Goal: Task Accomplishment & Management: Manage account settings

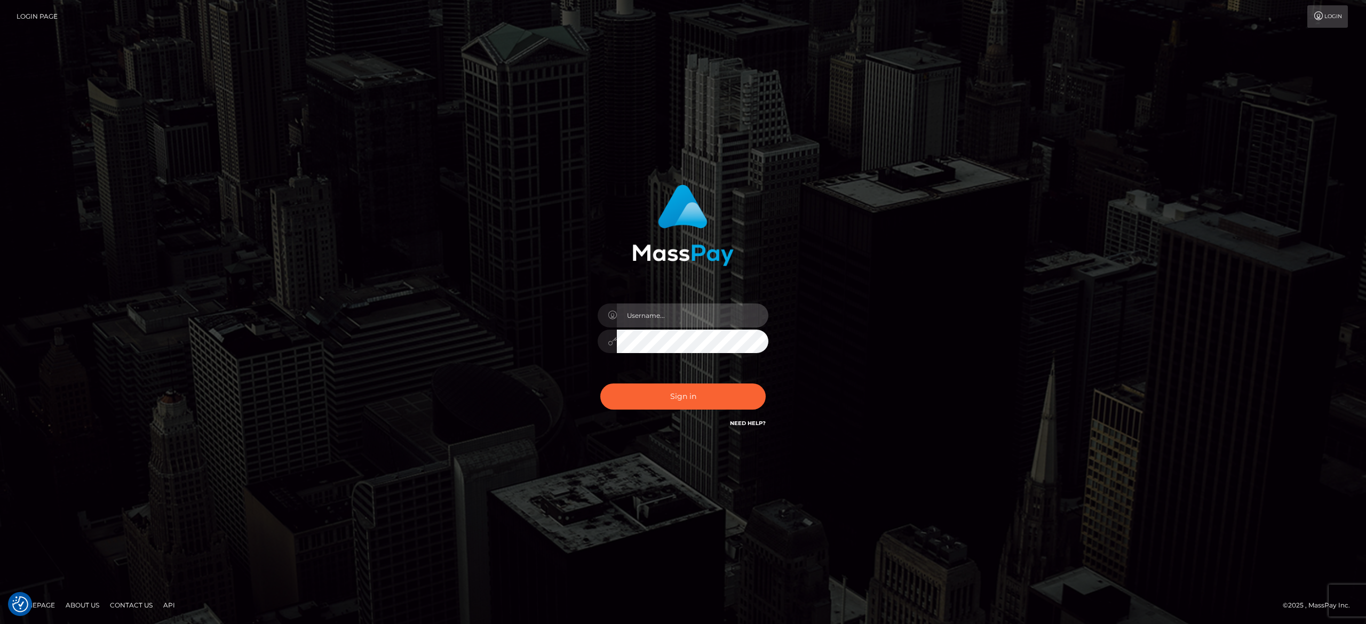
type input "[PERSON_NAME].[PERSON_NAME]"
click at [655, 393] on button "Sign in" at bounding box center [682, 397] width 165 height 26
type input "[PERSON_NAME].[PERSON_NAME]"
click at [643, 407] on button "Sign in" at bounding box center [682, 397] width 165 height 26
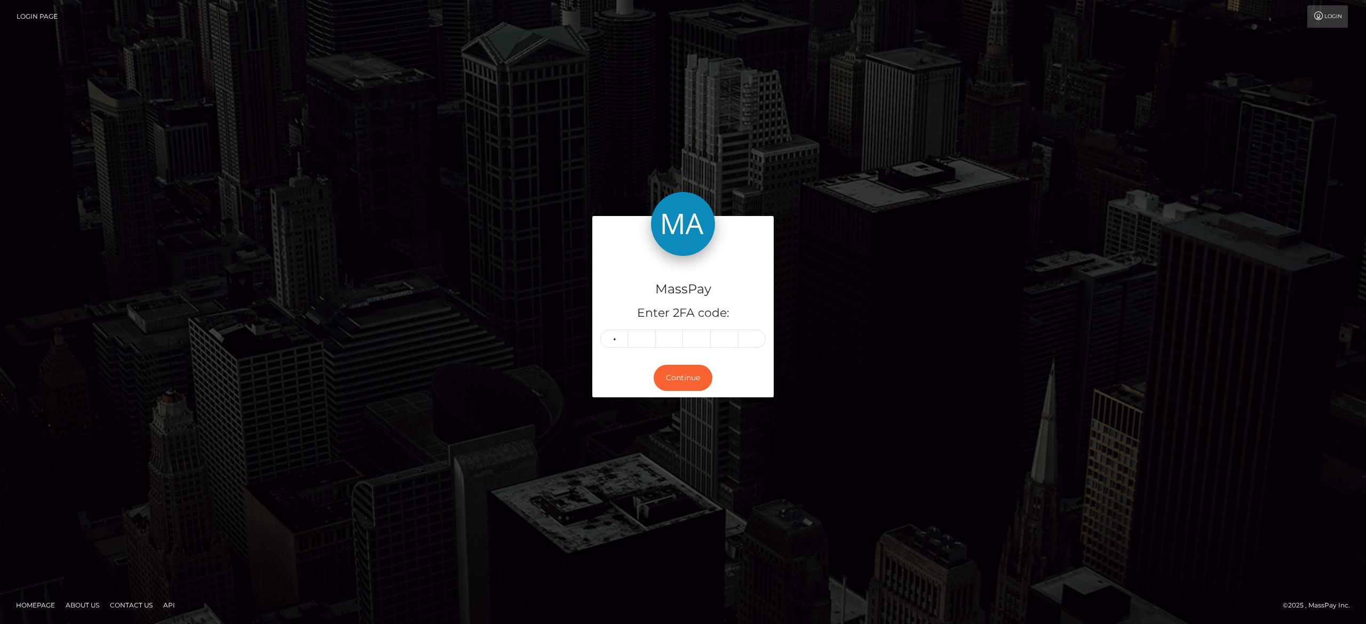
type input "0"
type input "4"
type input "2"
type input "3"
type input "2"
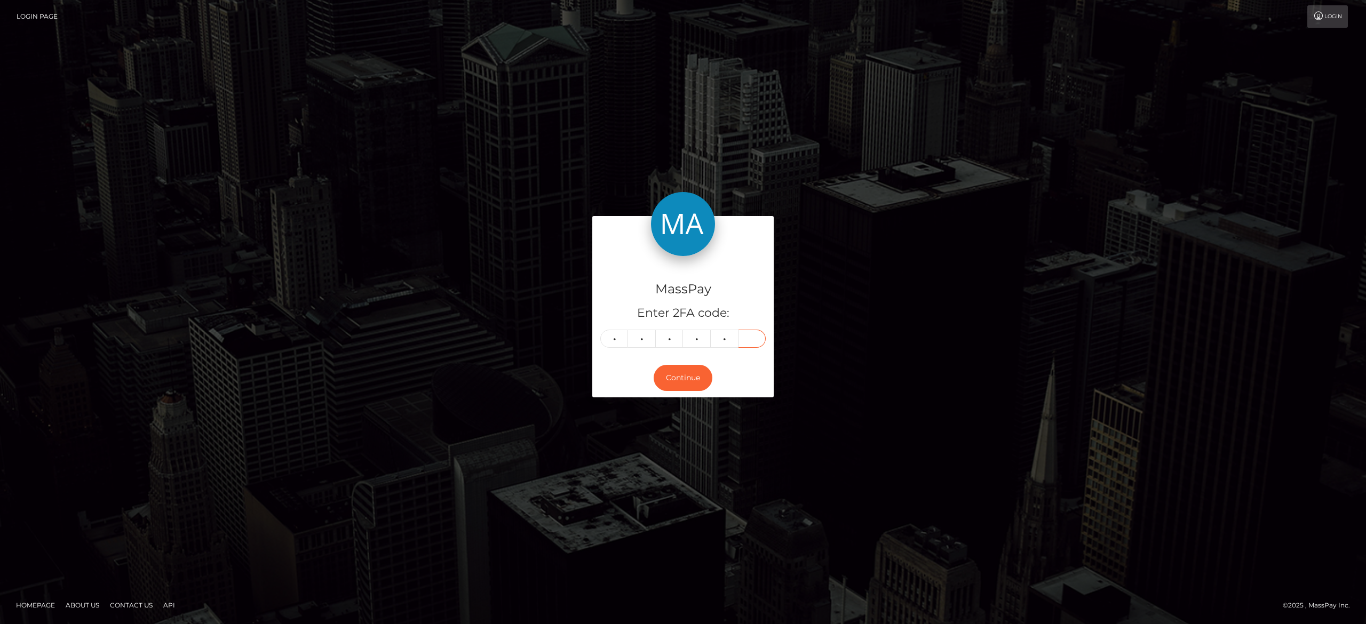
type input "4"
